Goal: Find specific page/section

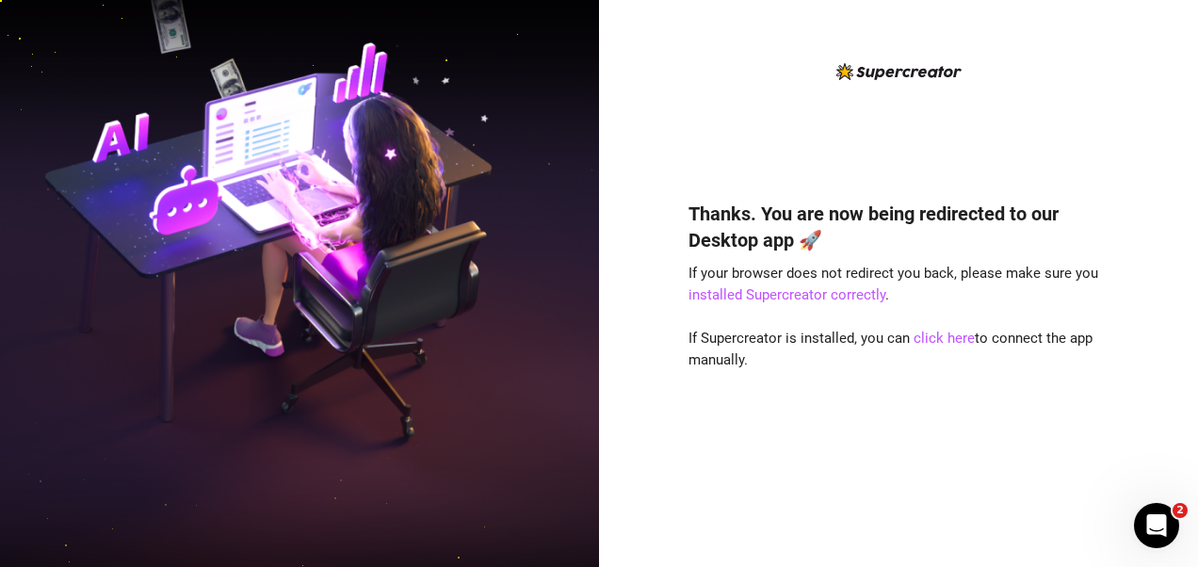
click at [926, 334] on link "click here" at bounding box center [944, 338] width 61 height 17
click at [820, 292] on link "installed Supercreator correctly" at bounding box center [787, 294] width 197 height 17
click at [949, 333] on link "click here" at bounding box center [944, 338] width 61 height 17
click at [854, 292] on link "installed Supercreator correctly" at bounding box center [787, 294] width 197 height 17
